Goal: Find specific page/section: Find specific page/section

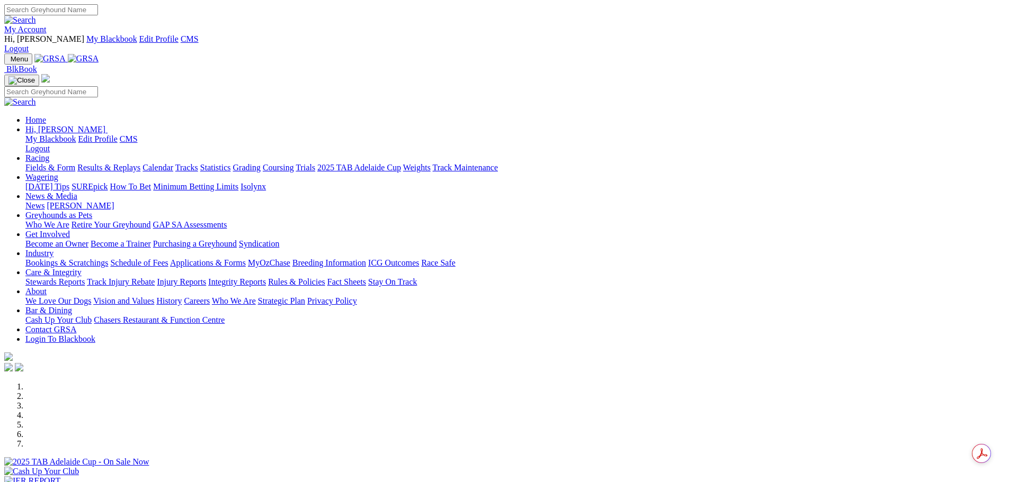
click at [47, 25] on link "My Account" at bounding box center [25, 29] width 42 height 9
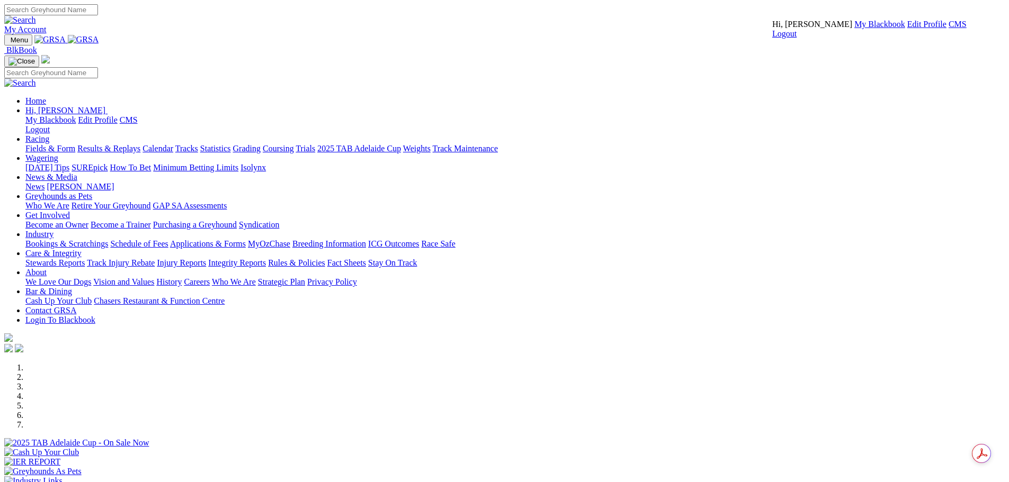
click at [948, 29] on link "CMS" at bounding box center [957, 24] width 18 height 9
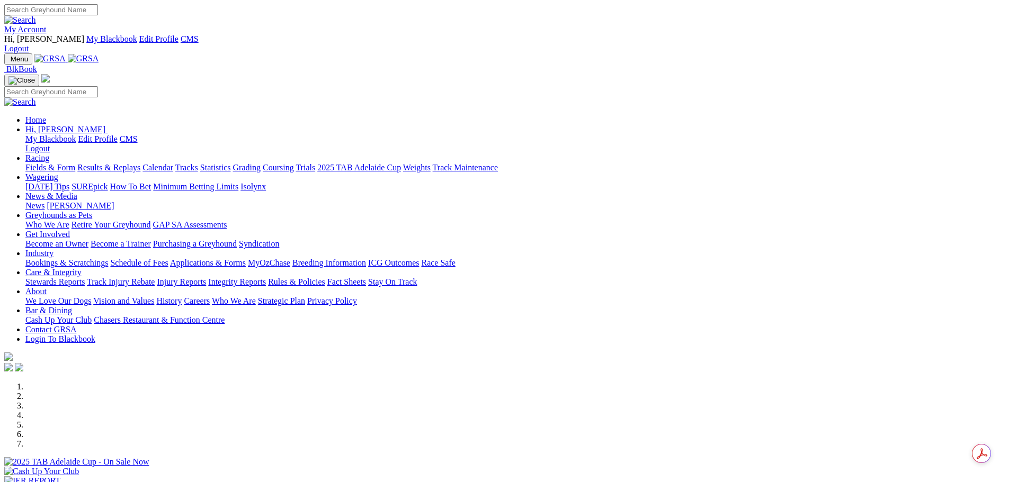
click at [47, 25] on link "My Account" at bounding box center [25, 29] width 42 height 9
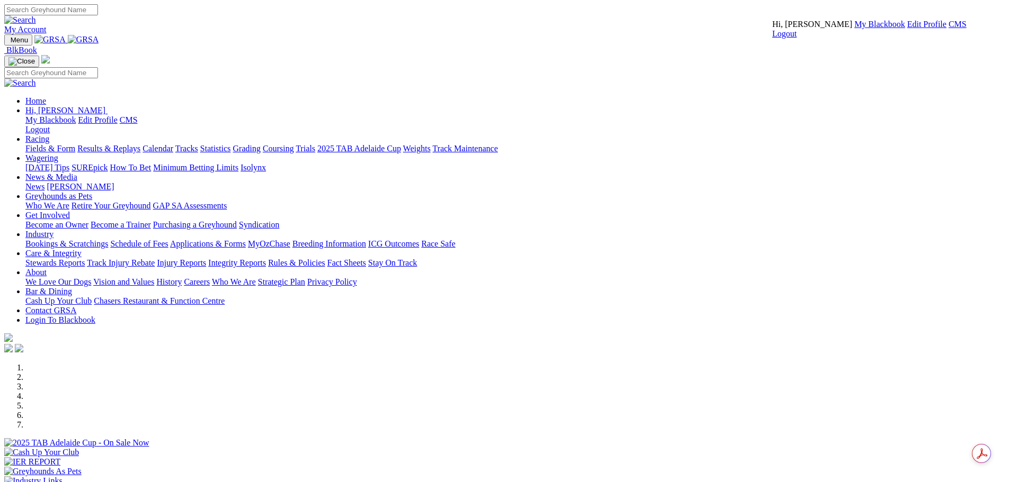
click at [948, 29] on link "CMS" at bounding box center [957, 24] width 18 height 9
